Goal: Task Accomplishment & Management: Use online tool/utility

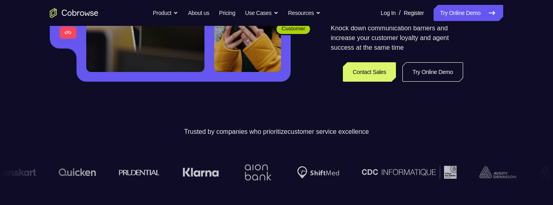
scroll to position [199, 0]
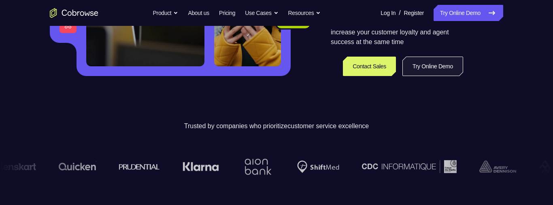
click at [444, 67] on link "Try Online Demo" at bounding box center [432, 66] width 61 height 19
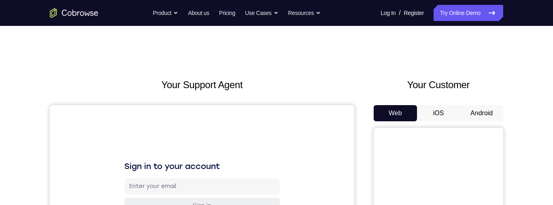
click at [461, 108] on button "Android" at bounding box center [481, 113] width 43 height 16
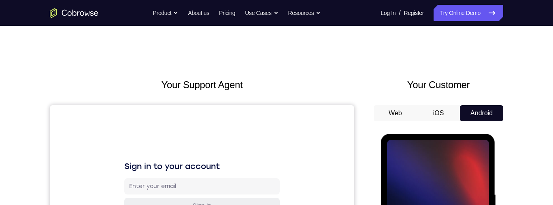
scroll to position [128, 0]
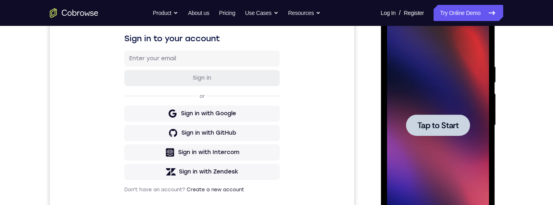
click at [419, 123] on span "Tap to Start" at bounding box center [437, 125] width 41 height 8
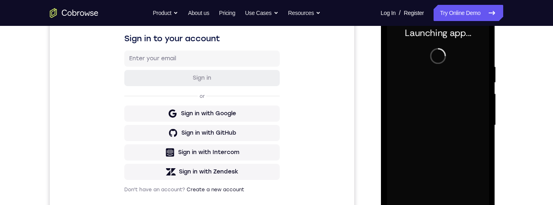
scroll to position [189, 0]
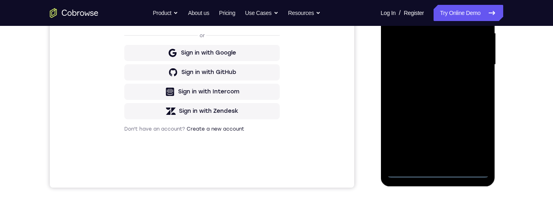
click at [438, 172] on div at bounding box center [438, 64] width 102 height 227
click at [473, 140] on div at bounding box center [438, 64] width 102 height 227
click at [450, 0] on div at bounding box center [438, 64] width 102 height 227
click at [474, 58] on div at bounding box center [438, 64] width 102 height 227
click at [430, 78] on div at bounding box center [438, 64] width 102 height 227
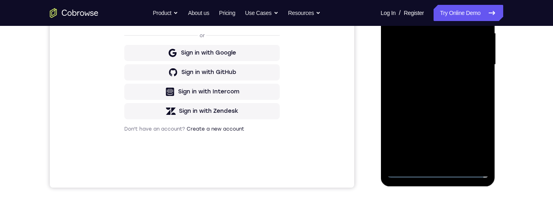
click at [438, 56] on div at bounding box center [438, 64] width 102 height 227
click at [445, 51] on div at bounding box center [438, 64] width 102 height 227
click at [481, 45] on div at bounding box center [438, 64] width 102 height 227
click at [461, 63] on div at bounding box center [438, 64] width 102 height 227
click at [462, 91] on div at bounding box center [438, 64] width 102 height 227
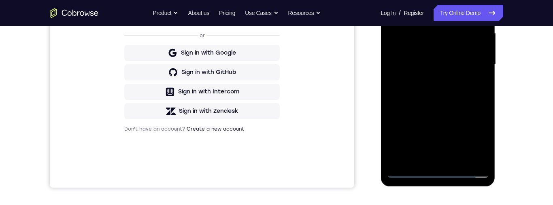
click at [437, 86] on div at bounding box center [438, 64] width 102 height 227
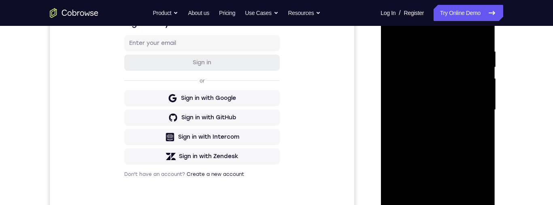
scroll to position [152, 0]
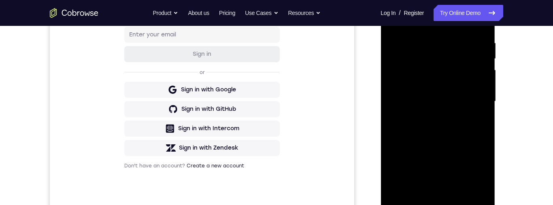
click at [472, 132] on div at bounding box center [438, 101] width 102 height 227
click at [460, 195] on div at bounding box center [438, 101] width 102 height 227
click at [455, 143] on div at bounding box center [438, 101] width 102 height 227
click at [451, 100] on div at bounding box center [438, 101] width 102 height 227
click at [468, 178] on div at bounding box center [438, 101] width 102 height 227
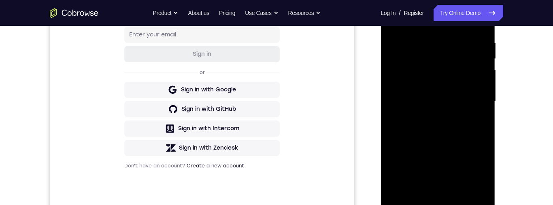
scroll to position [200, 0]
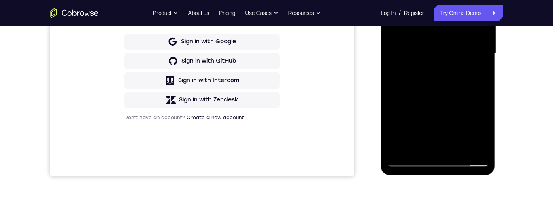
click at [473, 128] on div at bounding box center [438, 53] width 102 height 227
click at [417, 145] on div at bounding box center [438, 53] width 102 height 227
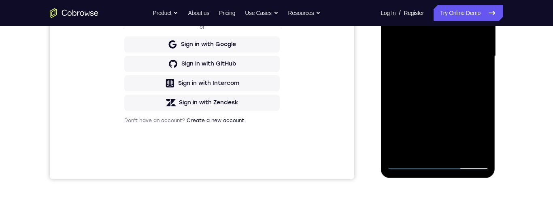
click at [470, 106] on div at bounding box center [438, 56] width 102 height 227
click at [476, 71] on div at bounding box center [438, 56] width 102 height 227
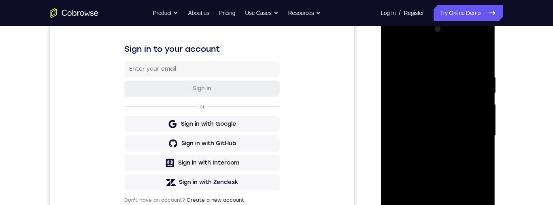
scroll to position [89, 0]
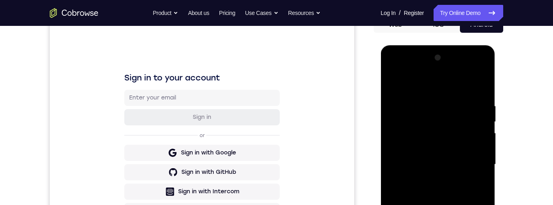
click at [393, 85] on div at bounding box center [438, 164] width 102 height 227
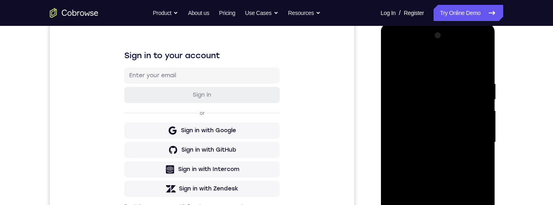
click at [462, 137] on div at bounding box center [438, 142] width 102 height 227
drag, startPoint x: 440, startPoint y: 141, endPoint x: 439, endPoint y: 153, distance: 12.2
click at [439, 156] on div at bounding box center [438, 143] width 102 height 227
drag, startPoint x: 415, startPoint y: 95, endPoint x: 414, endPoint y: 135, distance: 40.1
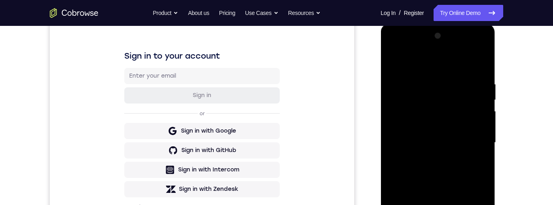
click at [414, 135] on div at bounding box center [438, 143] width 102 height 227
drag, startPoint x: 414, startPoint y: 108, endPoint x: 416, endPoint y: 155, distance: 46.2
click at [416, 155] on div at bounding box center [438, 143] width 102 height 227
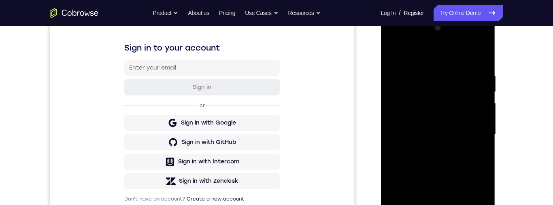
scroll to position [146, 0]
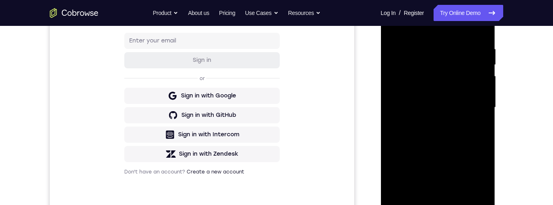
drag, startPoint x: 466, startPoint y: 107, endPoint x: 462, endPoint y: 106, distance: 4.6
click at [462, 106] on div at bounding box center [438, 107] width 102 height 227
drag, startPoint x: 460, startPoint y: 120, endPoint x: 463, endPoint y: 79, distance: 41.0
click at [464, 74] on div at bounding box center [438, 107] width 102 height 227
click at [456, 126] on div at bounding box center [438, 107] width 102 height 227
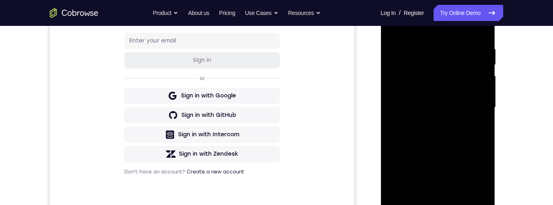
drag, startPoint x: 467, startPoint y: 169, endPoint x: 465, endPoint y: 127, distance: 41.7
click at [465, 127] on div at bounding box center [438, 107] width 102 height 227
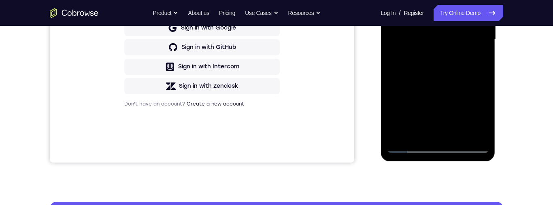
scroll to position [235, 0]
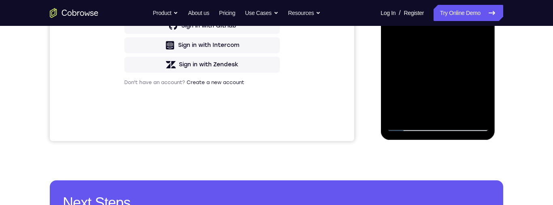
click at [474, 0] on div at bounding box center [438, 18] width 102 height 227
click at [417, 109] on div at bounding box center [438, 18] width 102 height 227
click at [395, 64] on div at bounding box center [438, 18] width 102 height 227
click at [458, 82] on div at bounding box center [438, 18] width 102 height 227
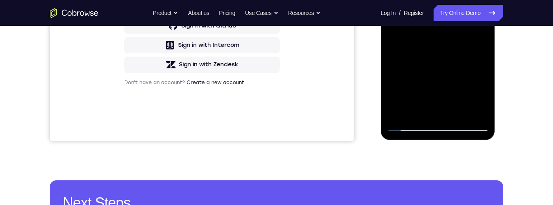
click at [458, 82] on div at bounding box center [438, 18] width 102 height 227
click at [477, 30] on div at bounding box center [438, 18] width 102 height 227
drag, startPoint x: 468, startPoint y: -42, endPoint x: 466, endPoint y: -56, distance: 13.9
click at [466, 0] on div at bounding box center [438, 18] width 102 height 227
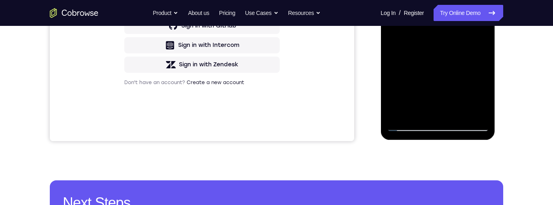
drag, startPoint x: 466, startPoint y: -38, endPoint x: 469, endPoint y: -23, distance: 15.0
click at [469, 0] on div at bounding box center [438, 18] width 102 height 227
click at [471, 12] on div at bounding box center [438, 18] width 102 height 227
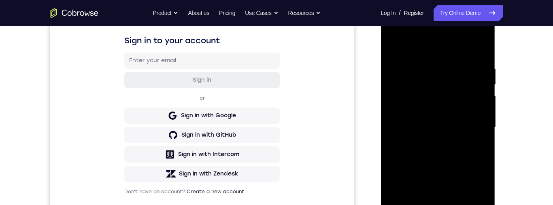
drag, startPoint x: 476, startPoint y: 80, endPoint x: 478, endPoint y: 98, distance: 17.6
click at [478, 98] on div at bounding box center [438, 127] width 102 height 227
click at [470, 88] on div at bounding box center [438, 127] width 102 height 227
click at [442, 98] on div at bounding box center [438, 127] width 102 height 227
click at [446, 97] on div at bounding box center [438, 127] width 102 height 227
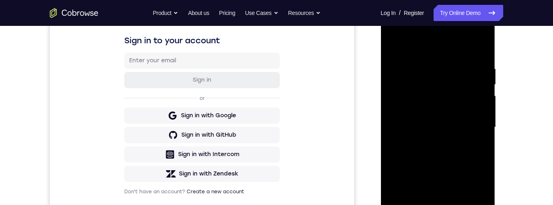
click at [418, 205] on div at bounding box center [438, 127] width 102 height 227
click at [397, 175] on div at bounding box center [438, 127] width 102 height 227
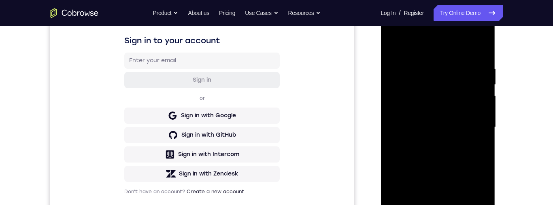
click at [397, 175] on div at bounding box center [438, 127] width 102 height 227
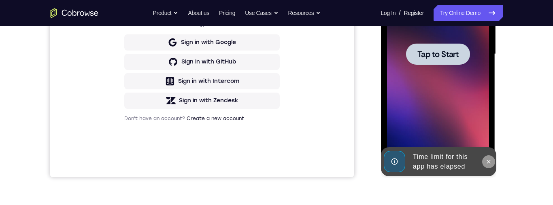
click at [490, 164] on icon at bounding box center [488, 162] width 6 height 6
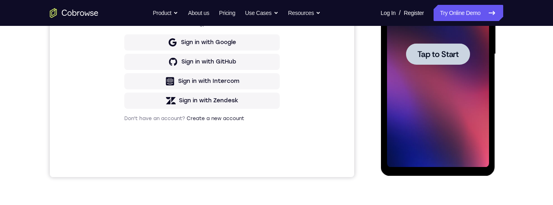
click at [451, 53] on span "Tap to Start" at bounding box center [437, 54] width 41 height 8
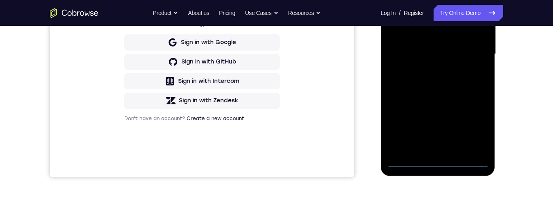
click at [438, 161] on div at bounding box center [438, 54] width 102 height 227
click at [472, 132] on div at bounding box center [438, 54] width 102 height 227
click at [442, 0] on div at bounding box center [438, 54] width 102 height 227
click at [472, 47] on div at bounding box center [438, 54] width 102 height 227
click at [432, 67] on div at bounding box center [438, 54] width 102 height 227
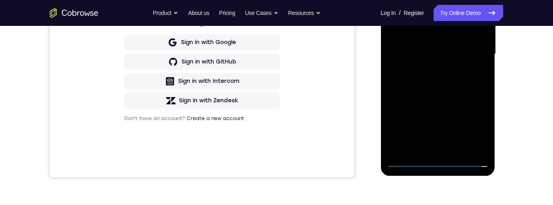
click at [445, 43] on div at bounding box center [438, 54] width 102 height 227
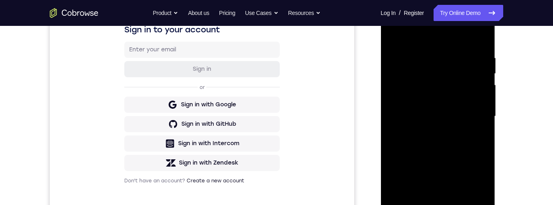
click at [455, 97] on div at bounding box center [438, 116] width 102 height 227
click at [454, 115] on div at bounding box center [438, 116] width 102 height 227
click at [444, 142] on div at bounding box center [438, 116] width 102 height 227
click at [444, 150] on div at bounding box center [438, 116] width 102 height 227
click at [458, 205] on div at bounding box center [438, 116] width 102 height 227
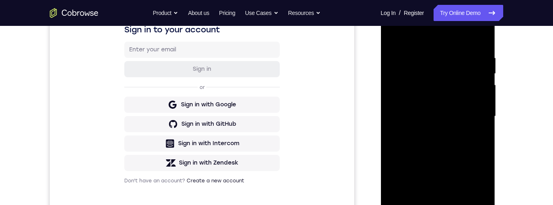
click at [450, 159] on div at bounding box center [438, 116] width 102 height 227
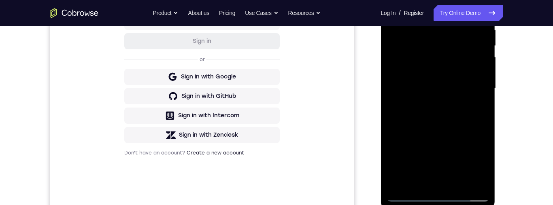
click at [438, 64] on div at bounding box center [438, 88] width 102 height 227
click at [431, 164] on div at bounding box center [438, 88] width 102 height 227
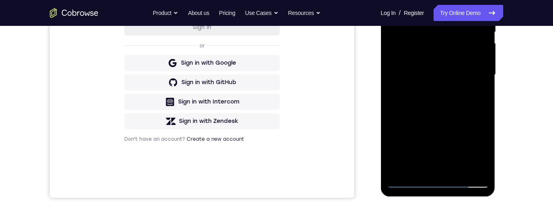
click at [438, 151] on div at bounding box center [438, 75] width 102 height 227
click at [482, 150] on div at bounding box center [438, 75] width 102 height 227
click at [483, 150] on div at bounding box center [438, 75] width 102 height 227
click at [484, 149] on div at bounding box center [438, 75] width 102 height 227
click at [483, 149] on div at bounding box center [438, 75] width 102 height 227
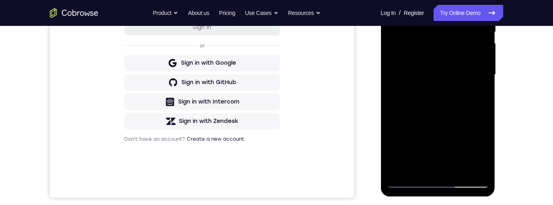
click at [483, 149] on div at bounding box center [438, 75] width 102 height 227
click at [473, 109] on div at bounding box center [438, 75] width 102 height 227
click at [483, 151] on div at bounding box center [438, 75] width 102 height 227
click at [481, 152] on div at bounding box center [438, 75] width 102 height 227
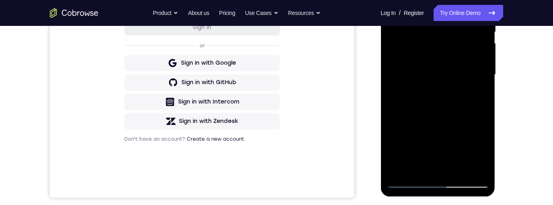
click at [482, 151] on div at bounding box center [438, 75] width 102 height 227
click at [483, 150] on div at bounding box center [438, 75] width 102 height 227
click at [484, 151] on div at bounding box center [438, 75] width 102 height 227
click at [480, 148] on div at bounding box center [438, 75] width 102 height 227
click at [479, 148] on div at bounding box center [438, 75] width 102 height 227
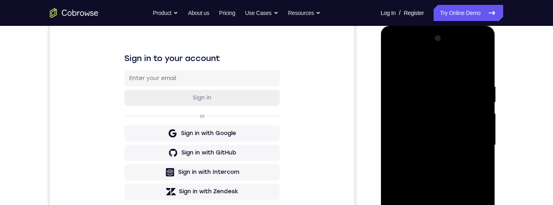
scroll to position [105, 0]
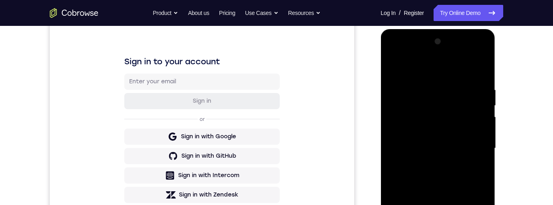
click at [393, 66] on div at bounding box center [438, 148] width 102 height 227
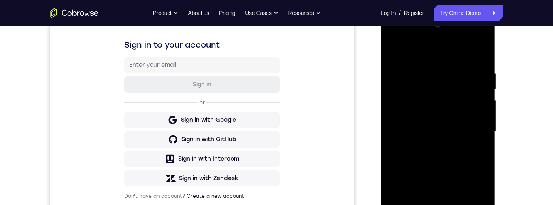
click at [456, 130] on div at bounding box center [438, 132] width 102 height 227
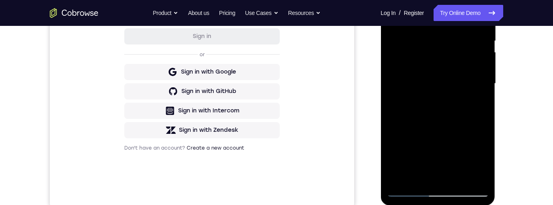
click at [439, 132] on div at bounding box center [438, 83] width 102 height 227
click at [441, 132] on div at bounding box center [438, 83] width 102 height 227
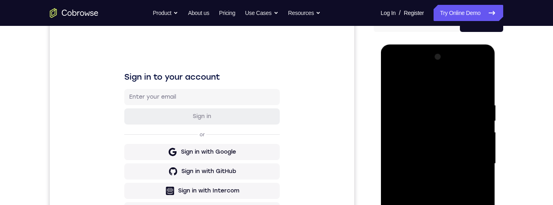
scroll to position [87, 0]
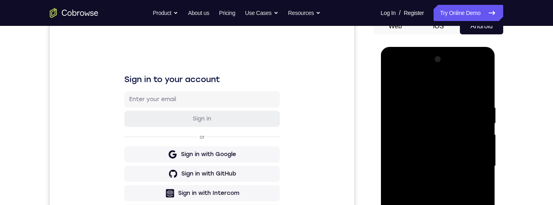
click at [428, 137] on div at bounding box center [438, 166] width 102 height 227
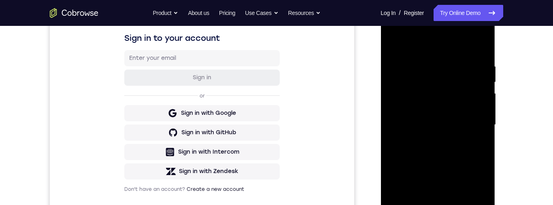
click at [424, 163] on div at bounding box center [438, 125] width 102 height 227
click at [392, 42] on div at bounding box center [438, 125] width 102 height 227
click at [449, 100] on div at bounding box center [438, 125] width 102 height 227
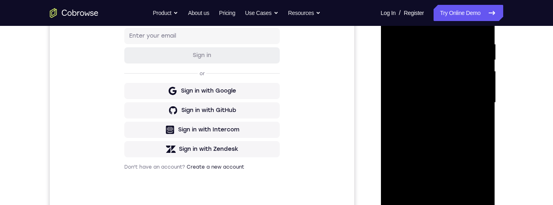
click at [483, 181] on div at bounding box center [438, 102] width 102 height 227
click at [442, 138] on div at bounding box center [438, 102] width 102 height 227
click at [442, 136] on div at bounding box center [438, 102] width 102 height 227
click at [483, 178] on div at bounding box center [438, 102] width 102 height 227
click at [480, 178] on div at bounding box center [438, 102] width 102 height 227
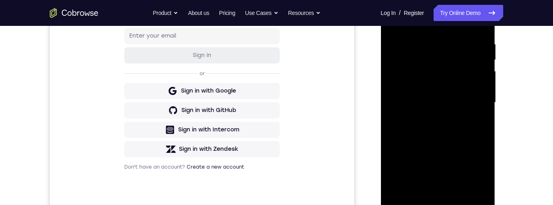
click at [481, 177] on div at bounding box center [438, 102] width 102 height 227
click at [483, 178] on div at bounding box center [438, 102] width 102 height 227
click at [481, 180] on div at bounding box center [438, 102] width 102 height 227
click at [483, 179] on div at bounding box center [438, 102] width 102 height 227
click at [483, 176] on div at bounding box center [438, 102] width 102 height 227
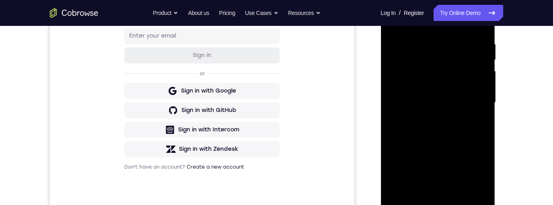
click at [483, 174] on div at bounding box center [438, 102] width 102 height 227
click at [482, 175] on div at bounding box center [438, 102] width 102 height 227
click at [483, 177] on div at bounding box center [438, 102] width 102 height 227
click at [483, 178] on div at bounding box center [438, 102] width 102 height 227
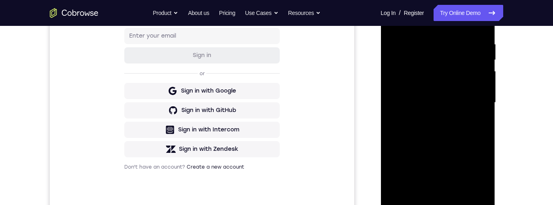
click at [393, 23] on div at bounding box center [438, 102] width 102 height 227
click at [442, 98] on div at bounding box center [438, 102] width 102 height 227
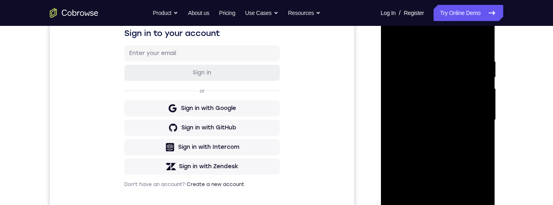
scroll to position [132, 0]
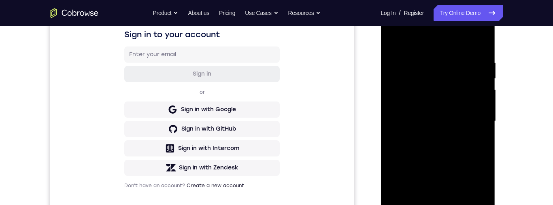
click at [440, 159] on div at bounding box center [438, 121] width 102 height 227
click at [447, 156] on div at bounding box center [438, 121] width 102 height 227
click at [444, 155] on div at bounding box center [438, 121] width 102 height 227
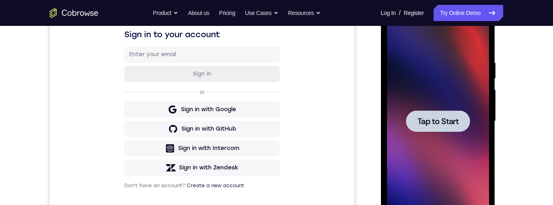
scroll to position [169, 0]
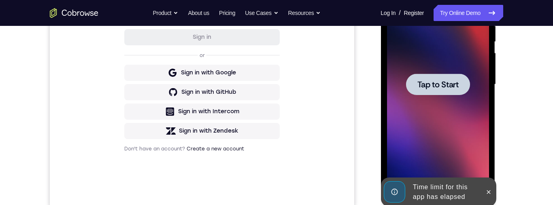
click at [459, 85] on div at bounding box center [438, 84] width 64 height 21
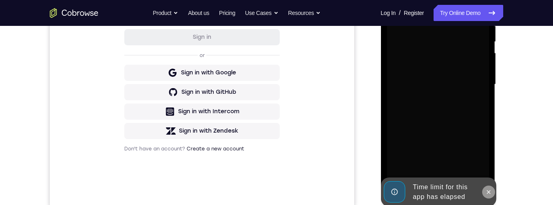
click at [489, 192] on icon at bounding box center [488, 192] width 6 height 6
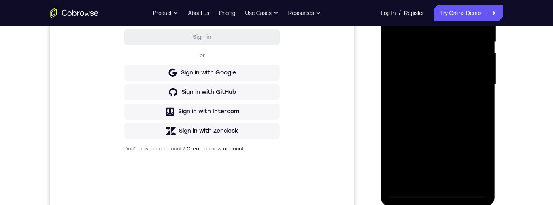
scroll to position [185, 0]
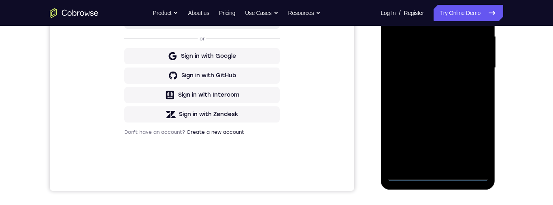
click at [440, 179] on div at bounding box center [438, 68] width 102 height 227
click at [485, 123] on div at bounding box center [438, 68] width 102 height 227
click at [439, 178] on div at bounding box center [438, 68] width 102 height 227
click at [475, 142] on div at bounding box center [438, 68] width 102 height 227
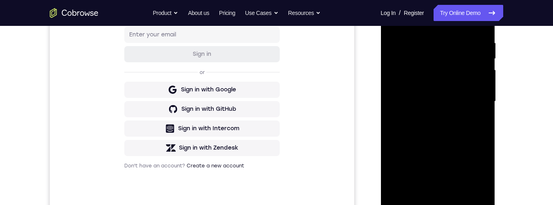
scroll to position [96, 0]
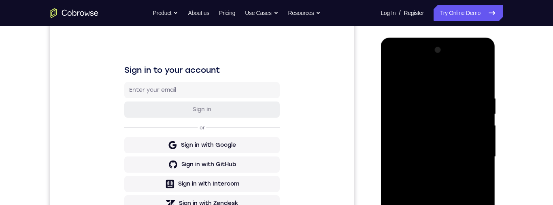
click at [446, 76] on div at bounding box center [438, 157] width 102 height 227
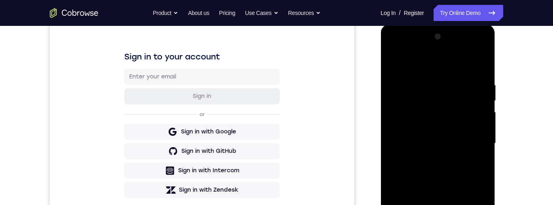
click at [474, 146] on div at bounding box center [438, 143] width 102 height 227
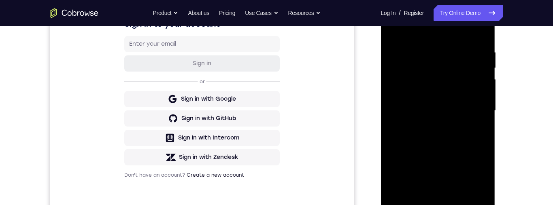
scroll to position [165, 0]
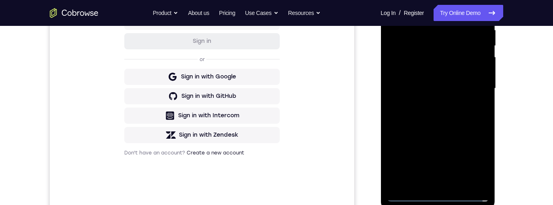
click at [426, 104] on div at bounding box center [438, 88] width 102 height 227
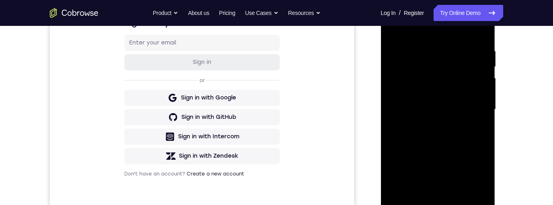
click at [460, 100] on div at bounding box center [438, 109] width 102 height 227
click at [443, 92] on div at bounding box center [438, 109] width 102 height 227
click at [478, 94] on div at bounding box center [438, 109] width 102 height 227
click at [451, 111] on div at bounding box center [438, 109] width 102 height 227
click at [462, 141] on div at bounding box center [438, 109] width 102 height 227
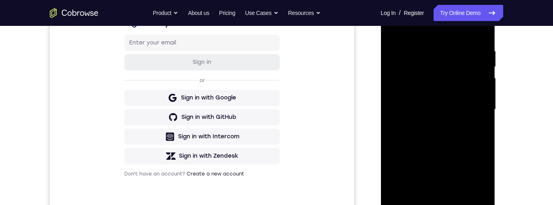
scroll to position [116, 0]
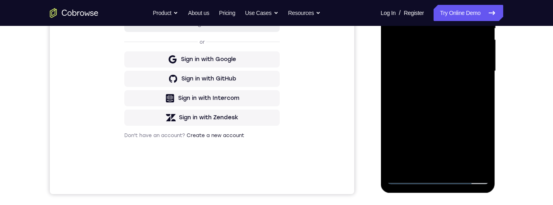
click at [473, 104] on div at bounding box center [438, 71] width 102 height 227
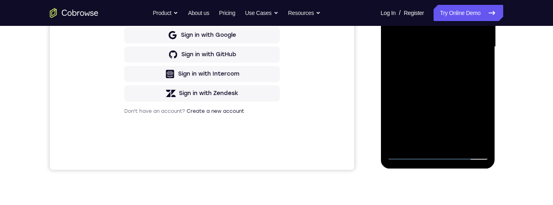
click at [462, 139] on div at bounding box center [438, 47] width 102 height 227
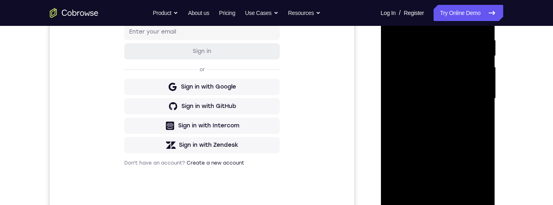
scroll to position [152, 0]
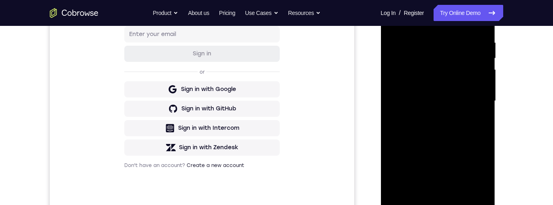
click at [442, 144] on div at bounding box center [438, 101] width 102 height 227
click at [466, 99] on div at bounding box center [438, 101] width 102 height 227
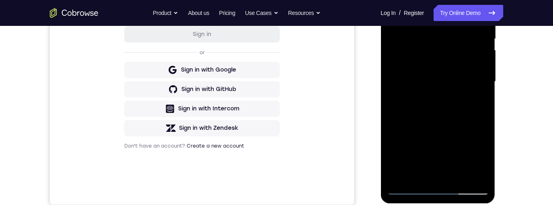
scroll to position [122, 0]
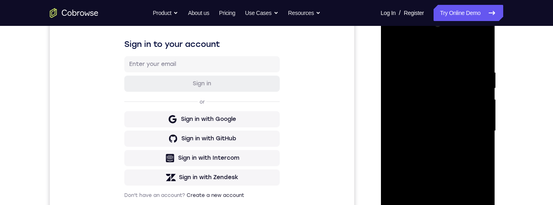
click at [395, 49] on div at bounding box center [438, 131] width 102 height 227
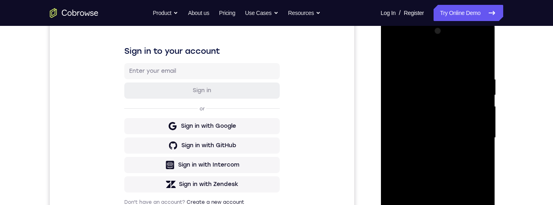
click at [456, 134] on div at bounding box center [438, 138] width 102 height 227
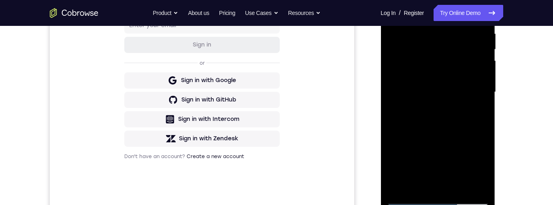
scroll to position [162, 0]
click at [484, 168] on div at bounding box center [438, 91] width 102 height 227
click at [485, 168] on div at bounding box center [438, 91] width 102 height 227
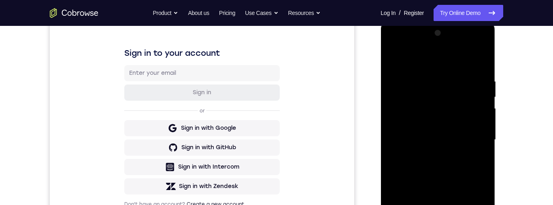
click at [394, 61] on div at bounding box center [438, 140] width 102 height 227
click at [457, 135] on div at bounding box center [438, 140] width 102 height 227
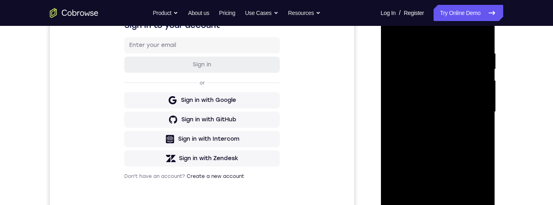
scroll to position [142, 0]
click at [466, 155] on div at bounding box center [438, 111] width 102 height 227
click at [467, 153] on div at bounding box center [438, 111] width 102 height 227
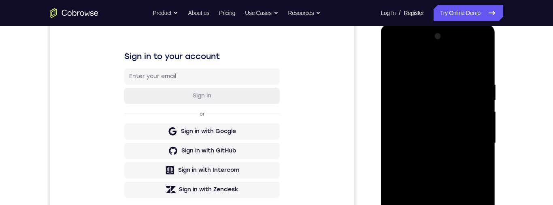
scroll to position [98, 0]
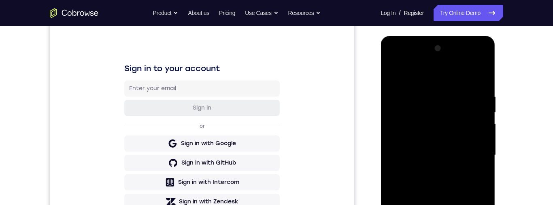
click at [424, 129] on div at bounding box center [438, 155] width 102 height 227
click at [422, 196] on div at bounding box center [438, 155] width 102 height 227
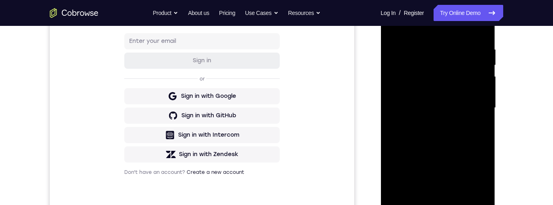
scroll to position [150, 0]
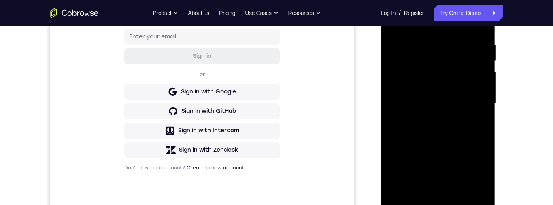
click at [455, 171] on div at bounding box center [438, 103] width 102 height 227
click at [454, 173] on div at bounding box center [438, 103] width 102 height 227
click at [480, 181] on div at bounding box center [438, 103] width 102 height 227
click at [483, 181] on div at bounding box center [438, 103] width 102 height 227
click at [481, 180] on div at bounding box center [438, 103] width 102 height 227
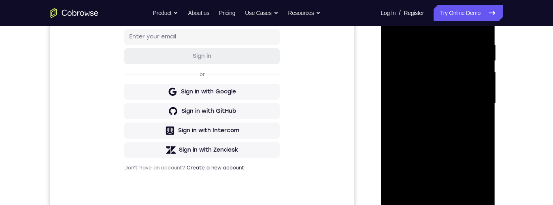
click at [482, 182] on div at bounding box center [438, 103] width 102 height 227
click at [484, 182] on div at bounding box center [438, 103] width 102 height 227
click at [484, 183] on div at bounding box center [438, 103] width 102 height 227
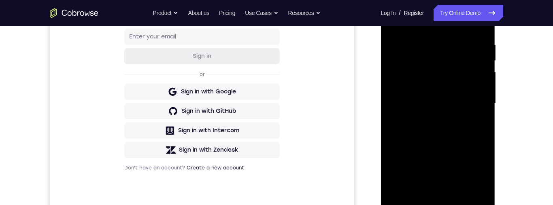
click at [484, 185] on div at bounding box center [438, 103] width 102 height 227
click at [484, 186] on div at bounding box center [438, 103] width 102 height 227
click at [484, 184] on div at bounding box center [438, 103] width 102 height 227
click at [484, 183] on div at bounding box center [438, 103] width 102 height 227
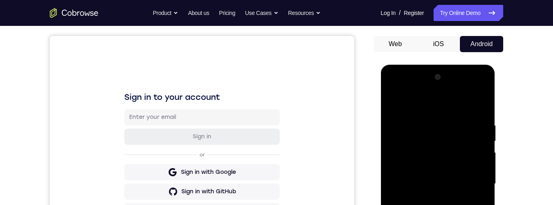
click at [394, 98] on div at bounding box center [438, 184] width 102 height 227
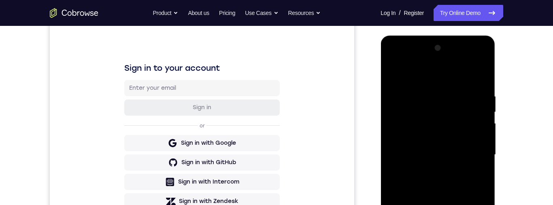
click at [459, 147] on div at bounding box center [438, 155] width 102 height 227
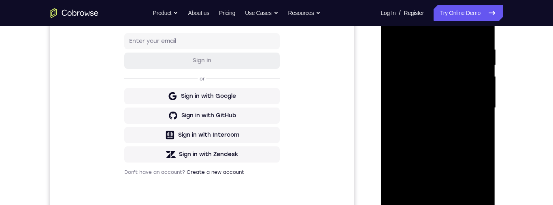
scroll to position [151, 0]
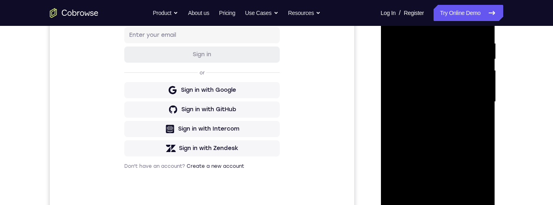
click at [419, 135] on div at bounding box center [438, 102] width 102 height 227
click at [442, 132] on div at bounding box center [438, 102] width 102 height 227
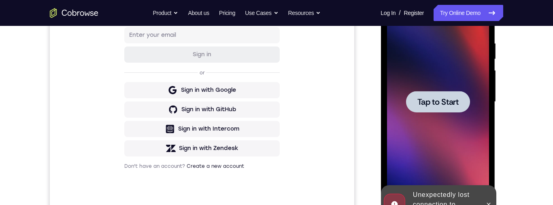
scroll to position [201, 0]
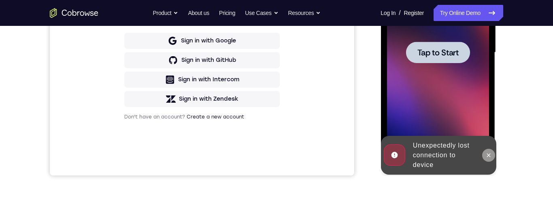
click at [491, 160] on button at bounding box center [488, 155] width 13 height 13
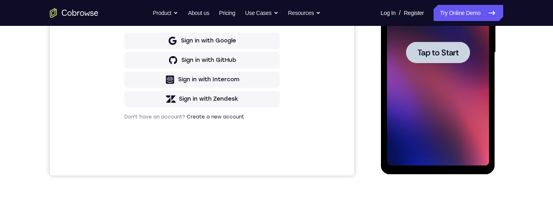
scroll to position [182, 0]
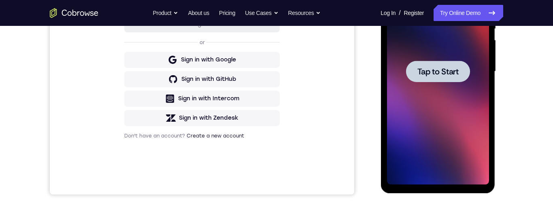
click at [448, 70] on span "Tap to Start" at bounding box center [437, 72] width 41 height 8
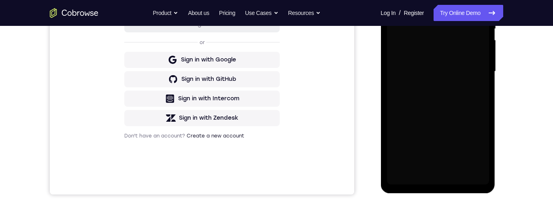
scroll to position [216, 0]
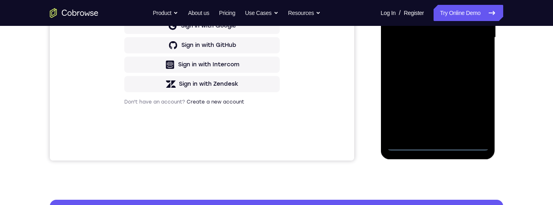
click at [442, 149] on div at bounding box center [438, 37] width 102 height 227
click at [478, 112] on div at bounding box center [438, 37] width 102 height 227
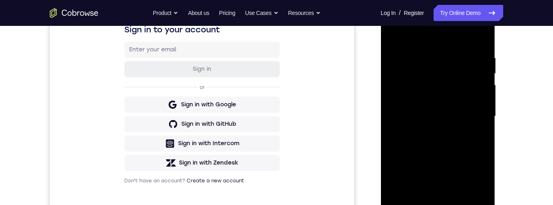
scroll to position [104, 0]
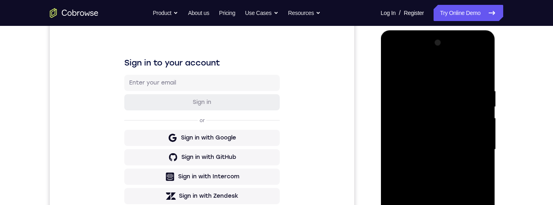
click at [446, 67] on div at bounding box center [438, 149] width 102 height 227
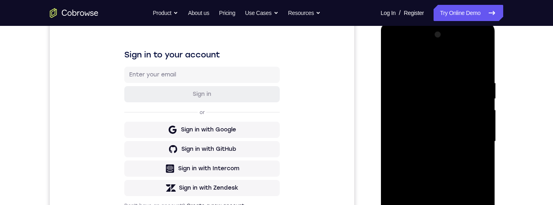
click at [472, 141] on div at bounding box center [438, 141] width 102 height 227
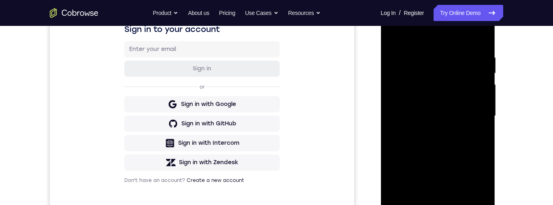
scroll to position [198, 0]
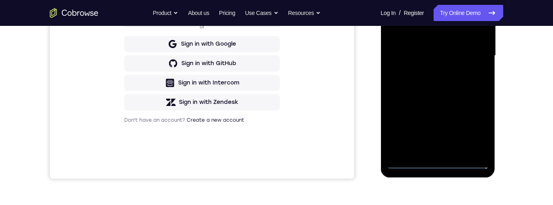
click at [429, 152] on div at bounding box center [438, 56] width 102 height 227
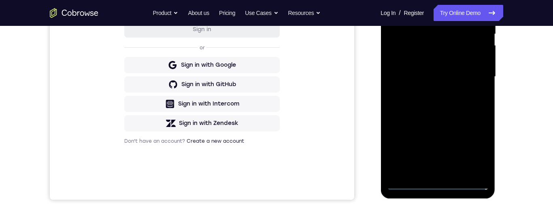
click at [468, 66] on div at bounding box center [438, 77] width 102 height 227
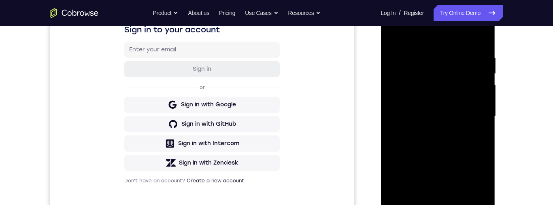
click at [466, 99] on div at bounding box center [438, 116] width 102 height 227
click at [394, 85] on div at bounding box center [438, 116] width 102 height 227
click at [429, 96] on div at bounding box center [438, 116] width 102 height 227
click at [212, 205] on div "Sign in to your account Sign in or Sign in with Google Sign in with GitHub Sign…" at bounding box center [202, 103] width 304 height 271
click at [472, 115] on div at bounding box center [438, 116] width 102 height 227
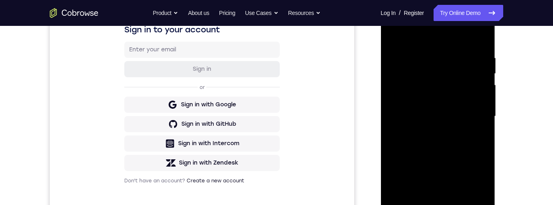
click at [464, 149] on div at bounding box center [438, 116] width 102 height 227
click at [439, 142] on div at bounding box center [438, 116] width 102 height 227
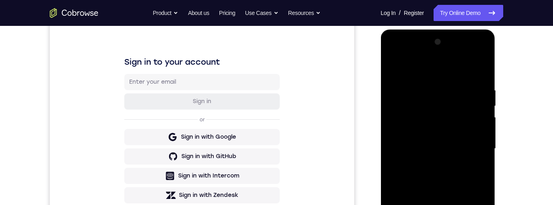
click at [472, 67] on div at bounding box center [438, 149] width 102 height 227
click at [441, 175] on div at bounding box center [438, 149] width 102 height 227
click at [452, 176] on div at bounding box center [438, 149] width 102 height 227
click at [504, 124] on div "Your Support Agent Your Customer Web iOS Android Next Steps We’d be happy to gi…" at bounding box center [276, 189] width 518 height 534
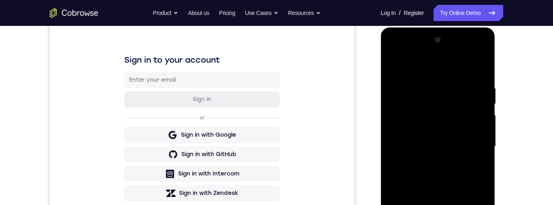
scroll to position [109, 0]
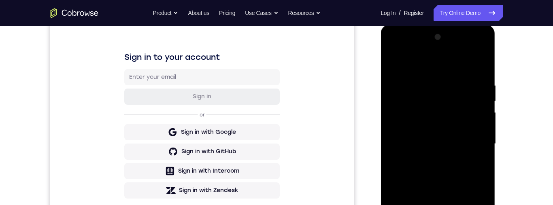
click at [443, 166] on div at bounding box center [438, 144] width 102 height 227
click at [474, 155] on div at bounding box center [438, 144] width 102 height 227
click at [462, 143] on div at bounding box center [438, 144] width 102 height 227
click at [455, 171] on div at bounding box center [438, 144] width 102 height 227
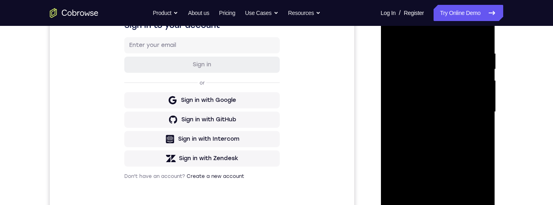
scroll to position [189, 0]
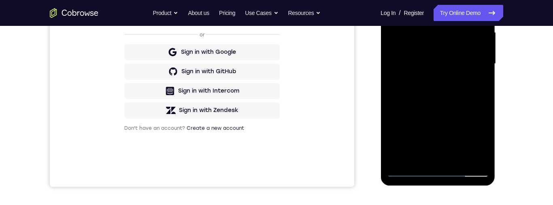
click at [469, 98] on div at bounding box center [438, 64] width 102 height 227
click at [457, 156] on div at bounding box center [438, 64] width 102 height 227
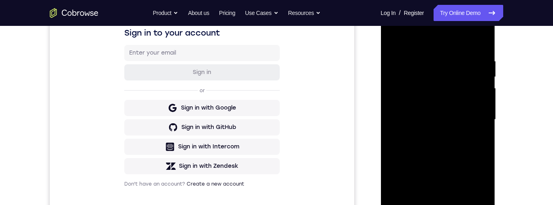
click at [446, 161] on div at bounding box center [438, 119] width 102 height 227
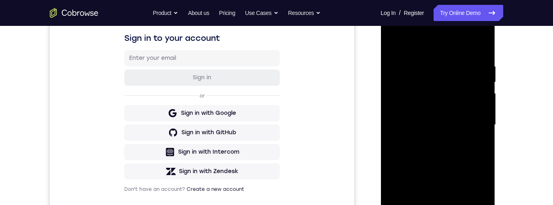
click at [449, 120] on div at bounding box center [438, 125] width 102 height 227
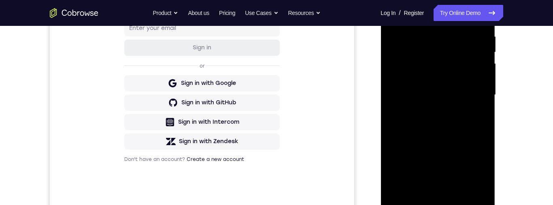
click at [483, 175] on div at bounding box center [438, 95] width 102 height 227
click at [482, 174] on div at bounding box center [438, 95] width 102 height 227
click at [484, 176] on div at bounding box center [438, 95] width 102 height 227
click at [484, 173] on div at bounding box center [438, 95] width 102 height 227
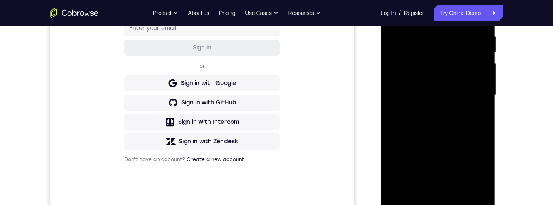
click at [483, 174] on div at bounding box center [438, 95] width 102 height 227
click at [483, 172] on div at bounding box center [438, 95] width 102 height 227
click at [483, 174] on div at bounding box center [438, 95] width 102 height 227
click at [481, 172] on div at bounding box center [438, 95] width 102 height 227
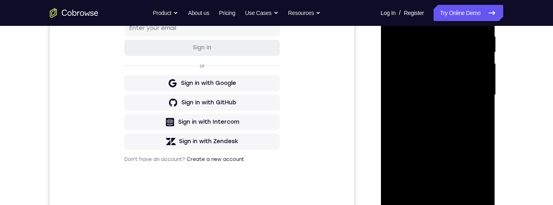
click at [484, 171] on div at bounding box center [438, 95] width 102 height 227
click at [484, 170] on div at bounding box center [438, 95] width 102 height 227
click at [484, 168] on div at bounding box center [438, 95] width 102 height 227
click at [483, 169] on div at bounding box center [438, 95] width 102 height 227
click at [483, 171] on div at bounding box center [438, 95] width 102 height 227
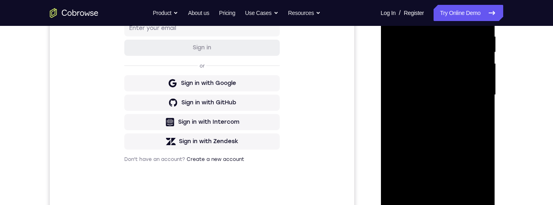
click at [484, 168] on div at bounding box center [438, 95] width 102 height 227
click at [484, 169] on div at bounding box center [438, 95] width 102 height 227
click at [483, 173] on div at bounding box center [438, 95] width 102 height 227
click at [482, 172] on div at bounding box center [438, 95] width 102 height 227
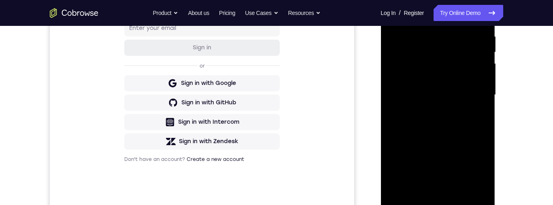
click at [481, 172] on div at bounding box center [438, 95] width 102 height 227
click at [438, 131] on div at bounding box center [438, 95] width 102 height 227
click at [465, 116] on div at bounding box center [438, 95] width 102 height 227
click at [457, 137] on div at bounding box center [438, 95] width 102 height 227
click at [444, 130] on div at bounding box center [438, 95] width 102 height 227
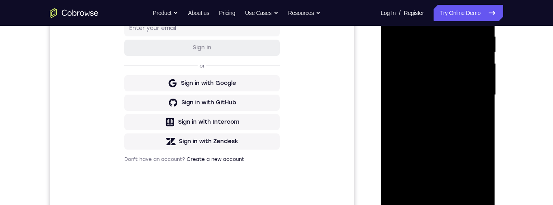
click at [484, 171] on div at bounding box center [438, 95] width 102 height 227
click at [485, 172] on div at bounding box center [438, 95] width 102 height 227
click at [484, 171] on div at bounding box center [438, 95] width 102 height 227
click at [413, 129] on div at bounding box center [438, 95] width 102 height 227
click at [483, 172] on div at bounding box center [438, 95] width 102 height 227
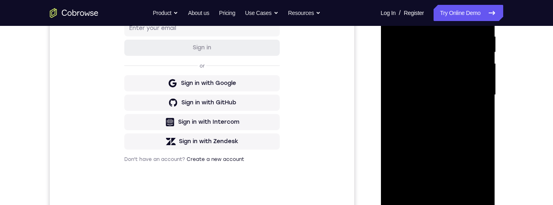
click at [483, 172] on div at bounding box center [438, 95] width 102 height 227
click at [482, 172] on div at bounding box center [438, 95] width 102 height 227
click at [481, 173] on div at bounding box center [438, 95] width 102 height 227
click at [481, 171] on div at bounding box center [438, 95] width 102 height 227
click at [482, 171] on div at bounding box center [438, 95] width 102 height 227
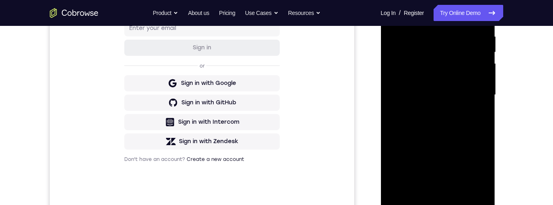
click at [482, 172] on div at bounding box center [438, 95] width 102 height 227
click at [483, 171] on div at bounding box center [438, 95] width 102 height 227
click at [443, 130] on div at bounding box center [438, 95] width 102 height 227
click at [485, 173] on div at bounding box center [438, 95] width 102 height 227
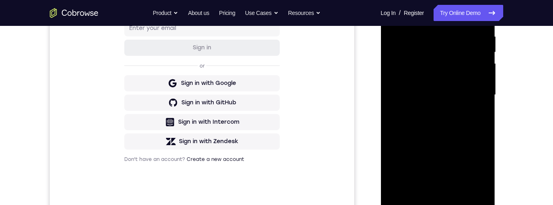
click at [442, 130] on div at bounding box center [438, 95] width 102 height 227
click at [476, 116] on div at bounding box center [438, 95] width 102 height 227
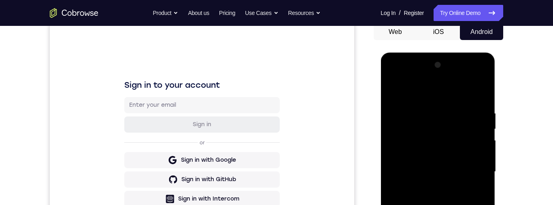
click at [391, 92] on div at bounding box center [438, 172] width 102 height 227
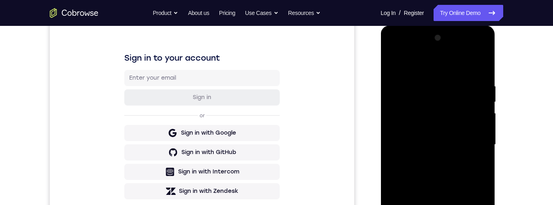
click at [463, 144] on div at bounding box center [438, 145] width 102 height 227
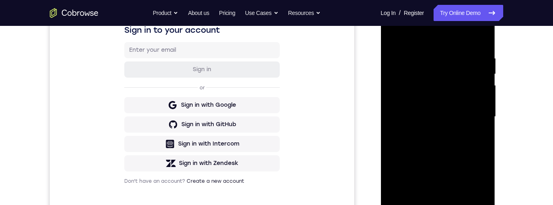
scroll to position [121, 0]
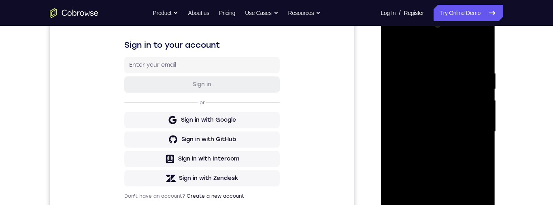
click at [398, 50] on div at bounding box center [438, 132] width 102 height 227
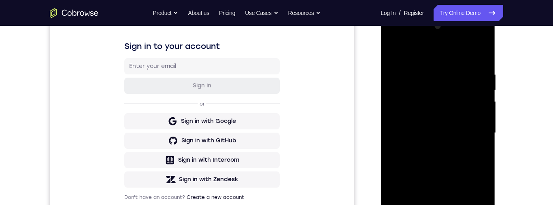
scroll to position [100, 0]
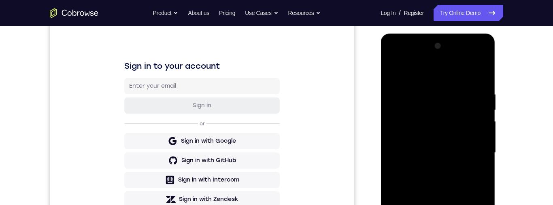
click at [396, 69] on div at bounding box center [438, 153] width 102 height 227
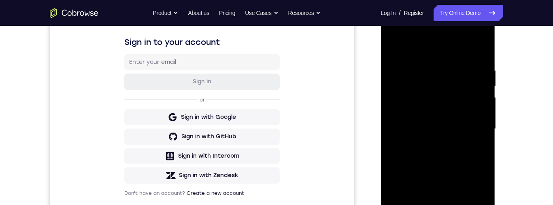
click at [427, 63] on div at bounding box center [438, 129] width 102 height 227
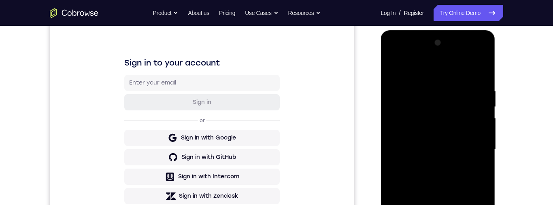
scroll to position [102, 0]
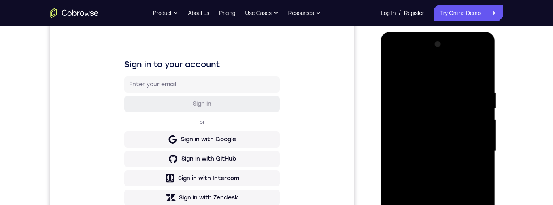
click at [478, 102] on div at bounding box center [438, 151] width 102 height 227
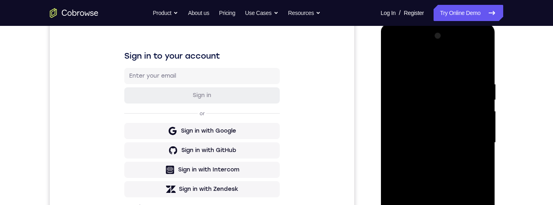
click at [478, 85] on div at bounding box center [438, 143] width 102 height 227
click at [481, 90] on div at bounding box center [438, 143] width 102 height 227
click at [481, 93] on div at bounding box center [438, 143] width 102 height 227
click at [478, 87] on div at bounding box center [438, 143] width 102 height 227
click at [481, 64] on div at bounding box center [438, 143] width 102 height 227
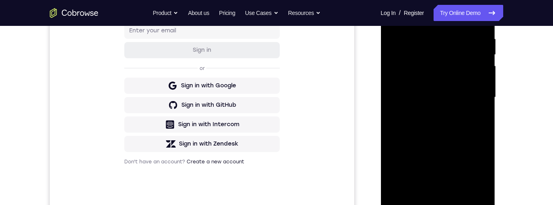
scroll to position [183, 0]
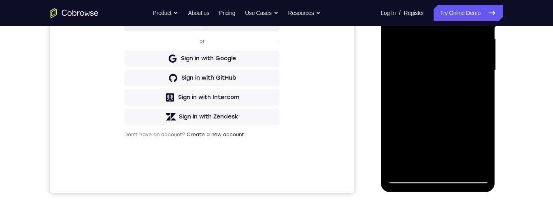
click at [485, 106] on div at bounding box center [438, 70] width 102 height 227
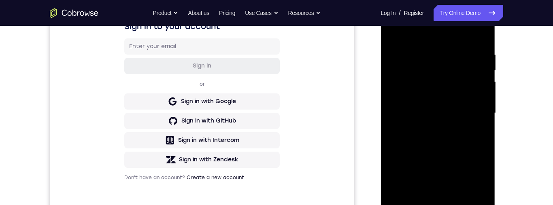
scroll to position [108, 0]
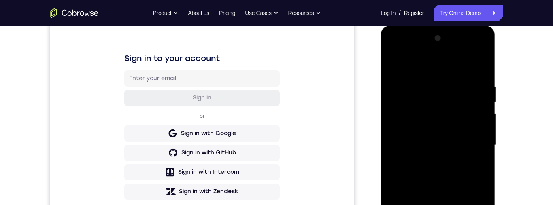
click at [457, 83] on div at bounding box center [438, 145] width 102 height 227
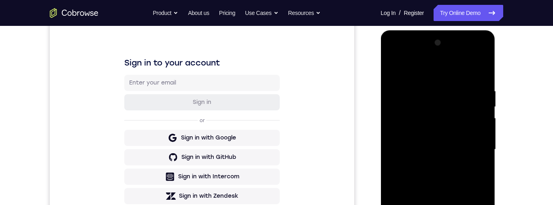
scroll to position [117, 0]
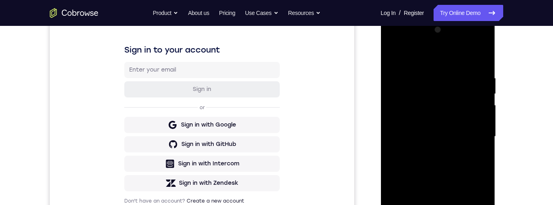
click at [475, 78] on div at bounding box center [438, 136] width 102 height 227
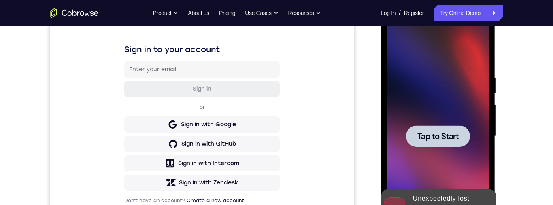
click at [536, 67] on div "Your Support Agent Your Customer Web iOS Android Next Steps We’d be happy to gi…" at bounding box center [276, 176] width 553 height 534
